Goal: Find specific page/section: Find specific page/section

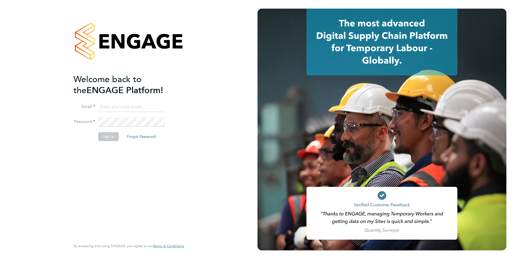
type input "[PERSON_NAME][EMAIL_ADDRESS][DOMAIN_NAME]"
click at [104, 136] on button "Sign In" at bounding box center [108, 136] width 20 height 9
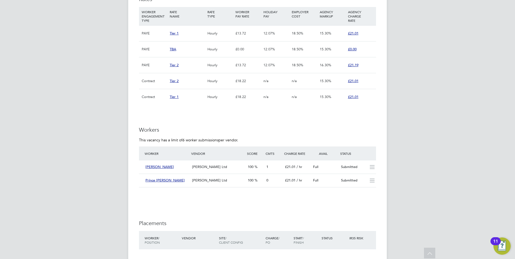
scroll to position [485, 0]
